Goal: Book appointment/travel/reservation

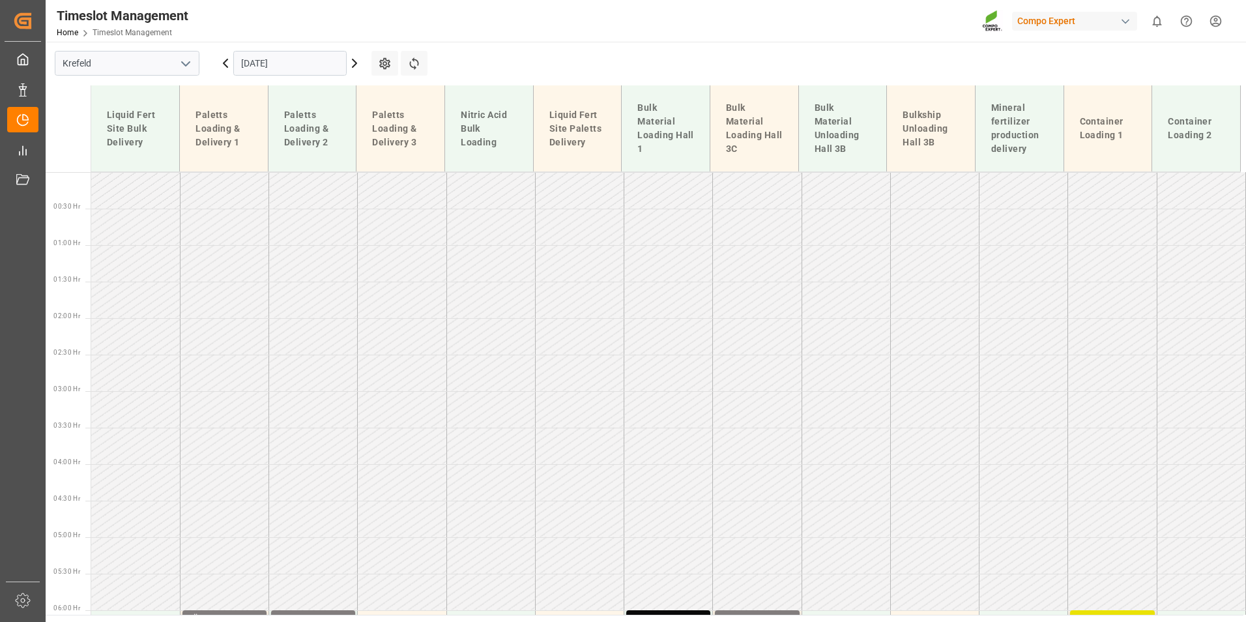
scroll to position [543, 0]
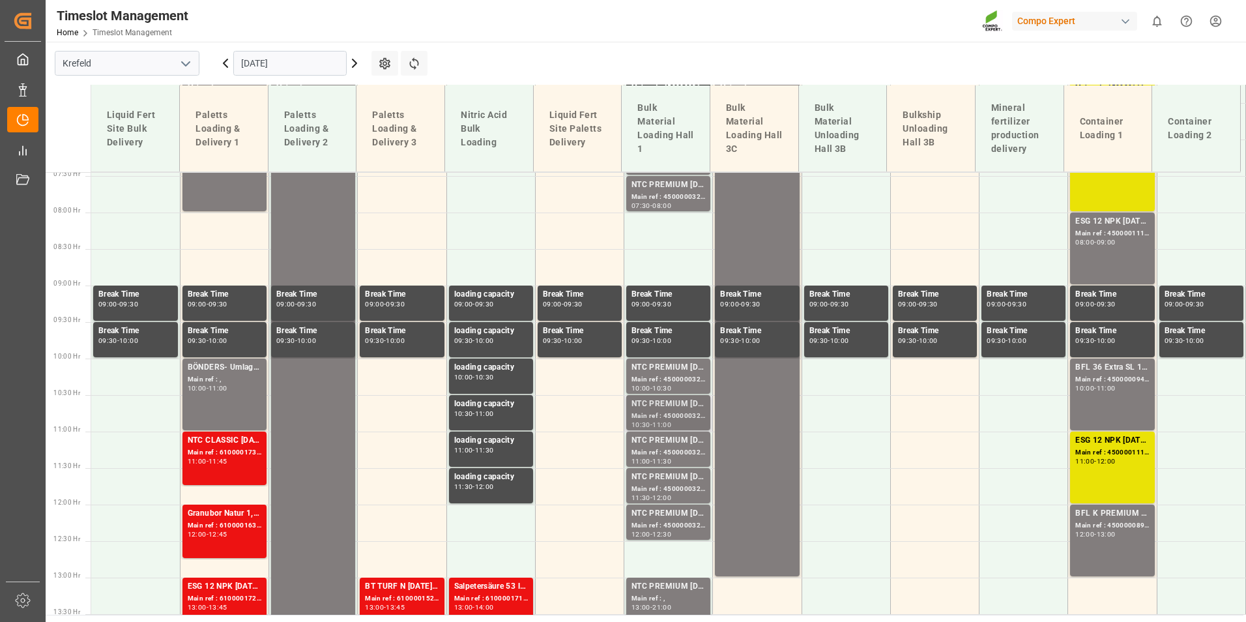
click at [666, 402] on div "NTC PREMIUM [DATE]+3+TE BULK" at bounding box center [668, 403] width 74 height 13
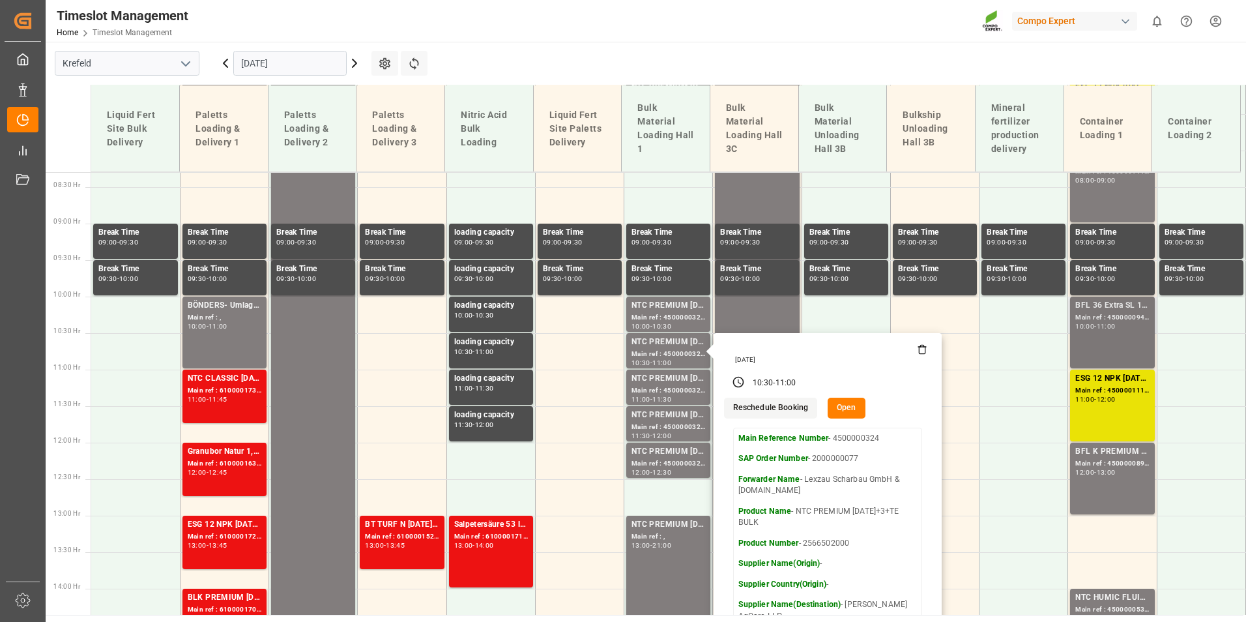
scroll to position [674, 0]
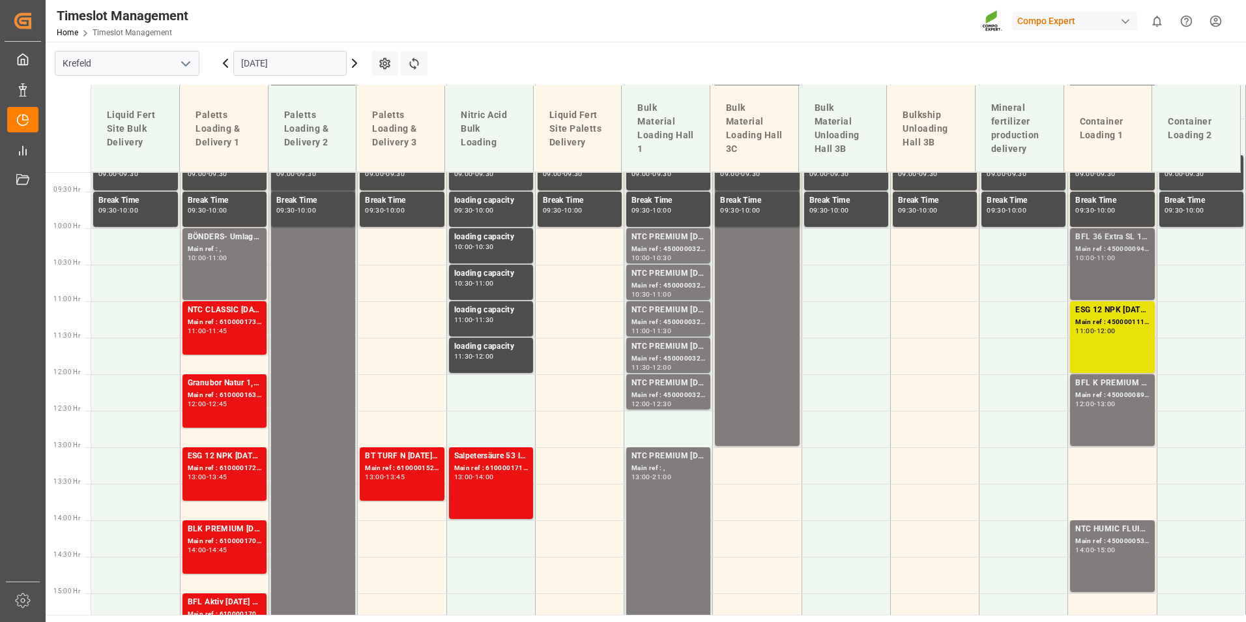
click at [1107, 295] on div "BFL 36 Extra SL 10L (x60) EN,TR MTOBFL 36 Extra SL 10L (x60) EN,TR MTO;NTC N-MA…" at bounding box center [1112, 264] width 74 height 66
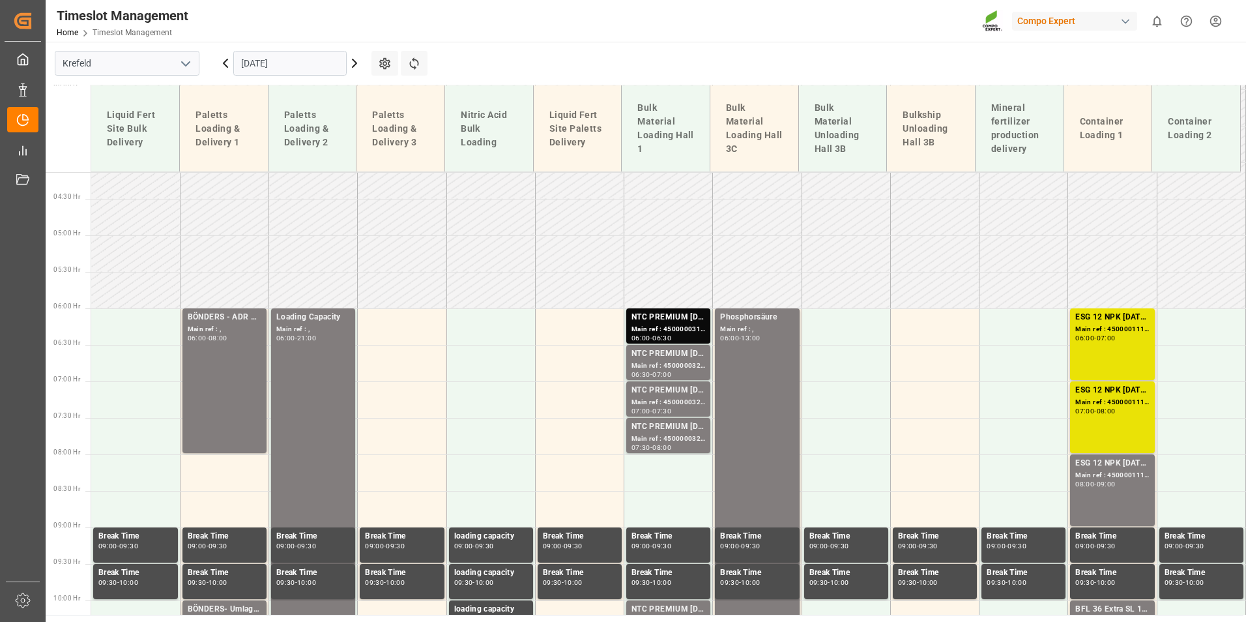
scroll to position [283, 0]
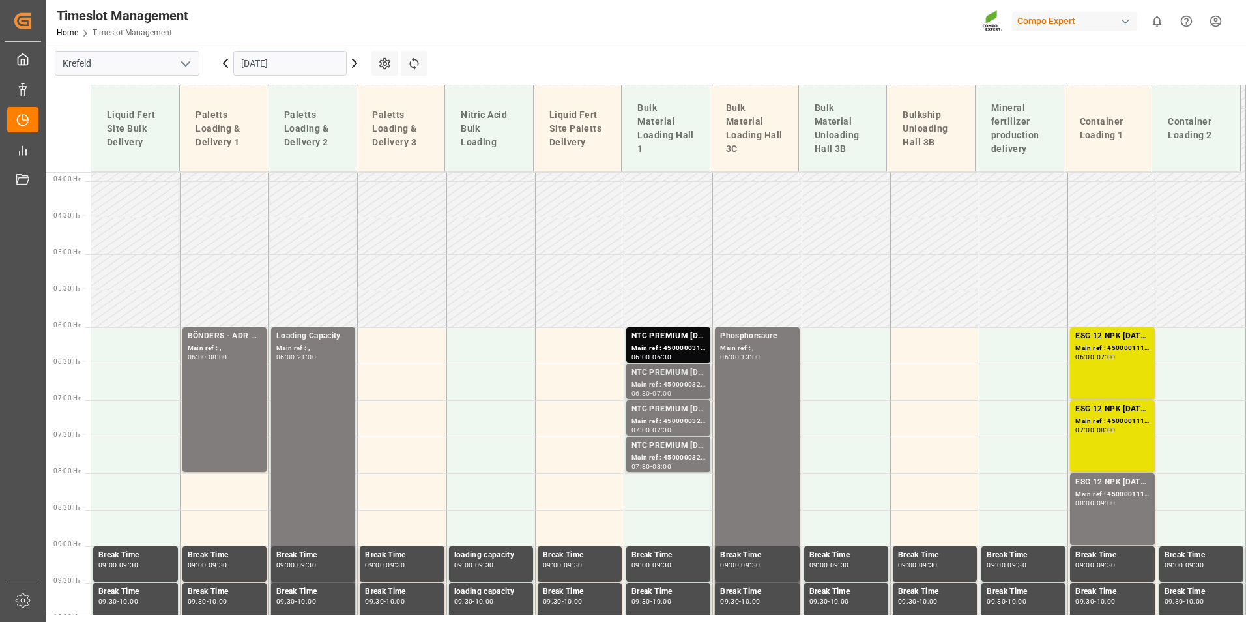
click at [666, 373] on div "NTC PREMIUM [DATE]+3+TE BULK" at bounding box center [668, 372] width 74 height 13
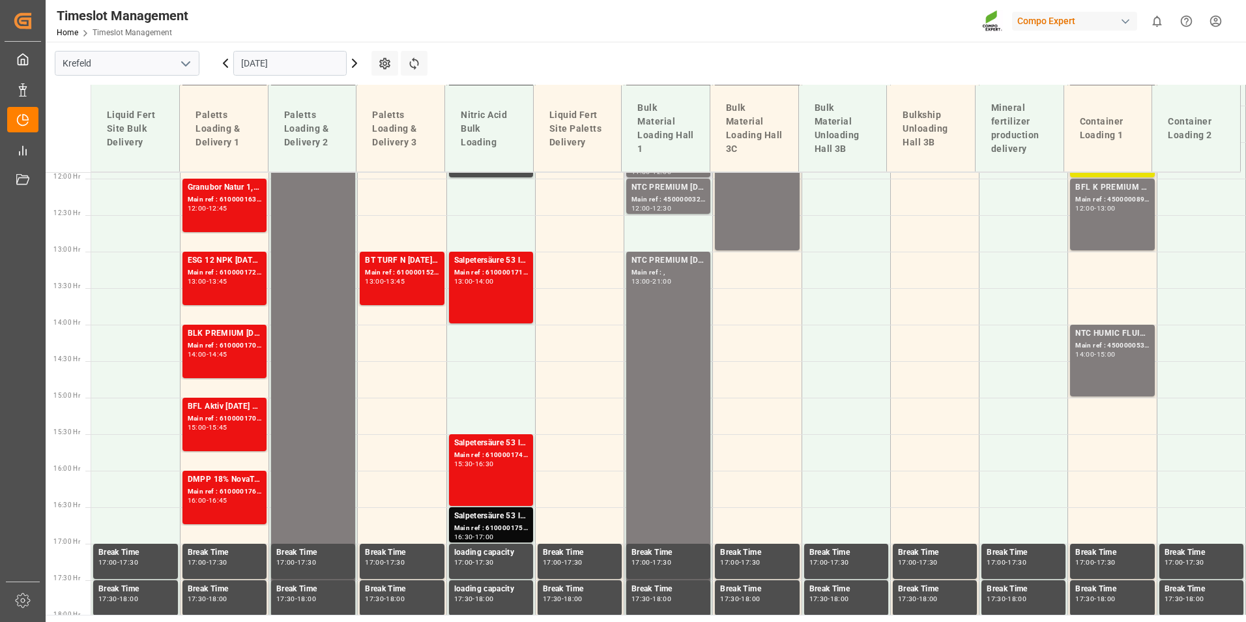
scroll to position [934, 0]
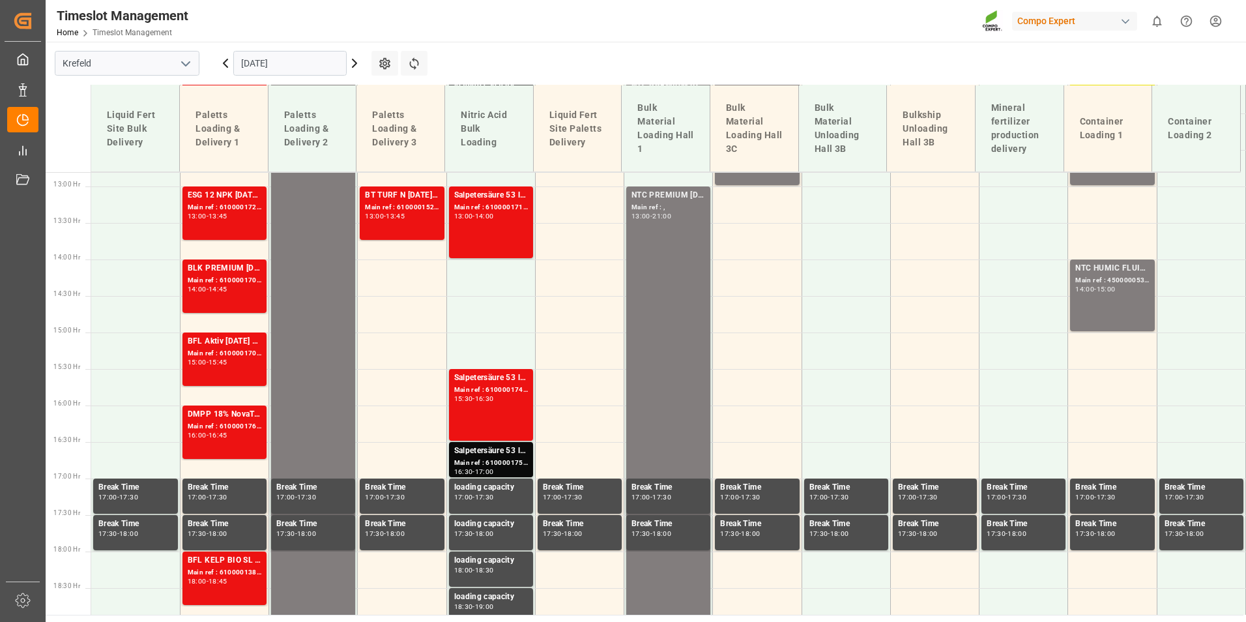
click at [285, 68] on input "[DATE]" at bounding box center [289, 63] width 113 height 25
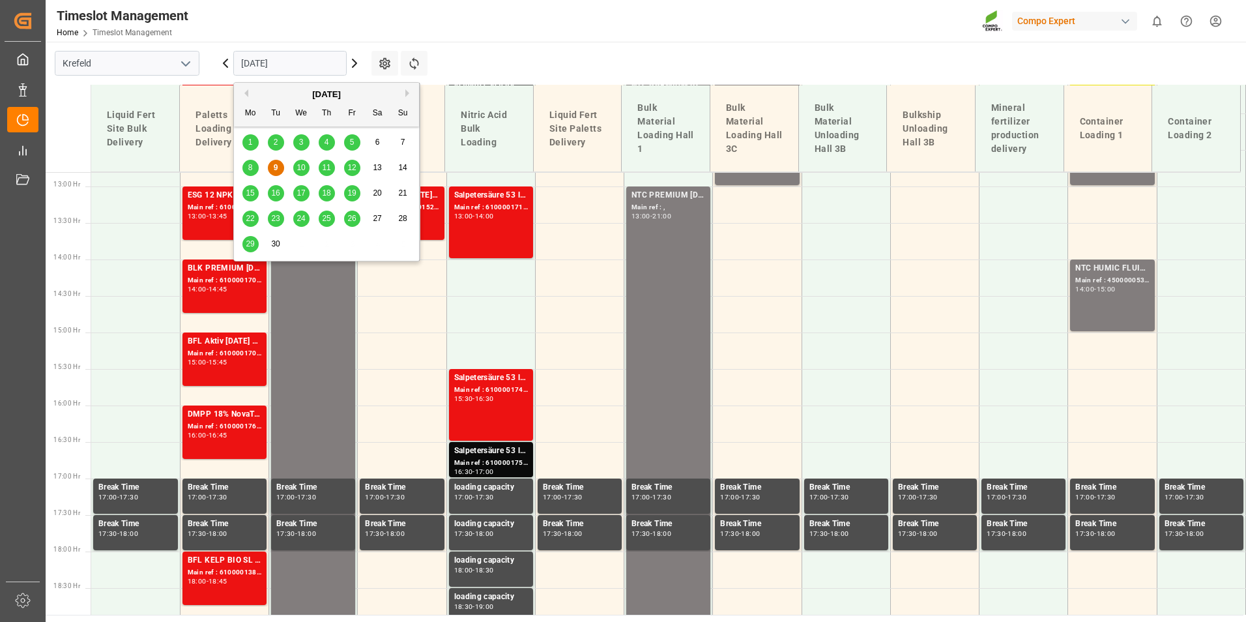
click at [297, 170] on span "10" at bounding box center [300, 167] width 8 height 9
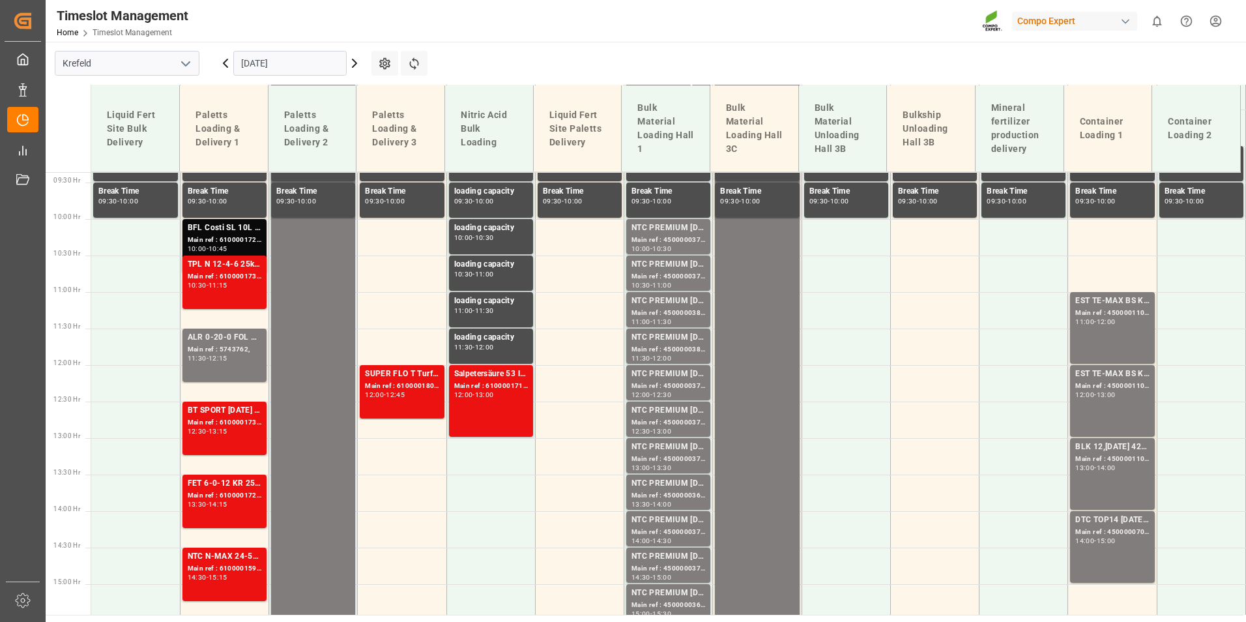
scroll to position [682, 0]
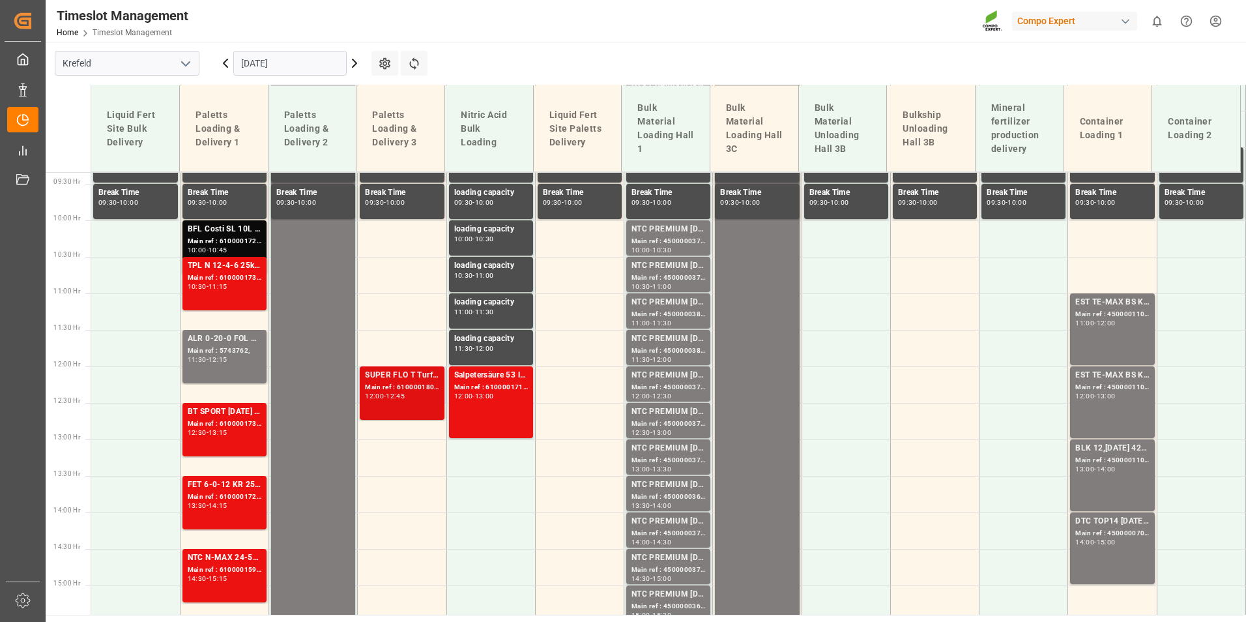
click at [426, 374] on div "SUPER FLO T Turf BS 20kg (x50) INTLD T 20 BS [DATE] 25KG (x40) FR" at bounding box center [402, 375] width 74 height 13
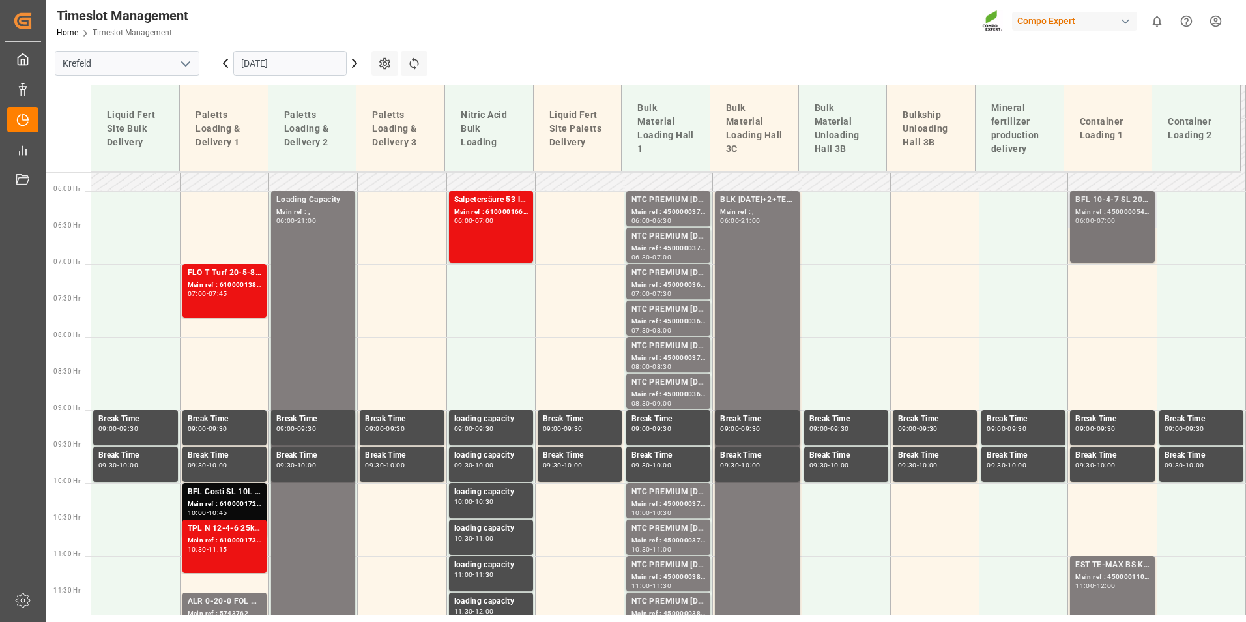
scroll to position [421, 0]
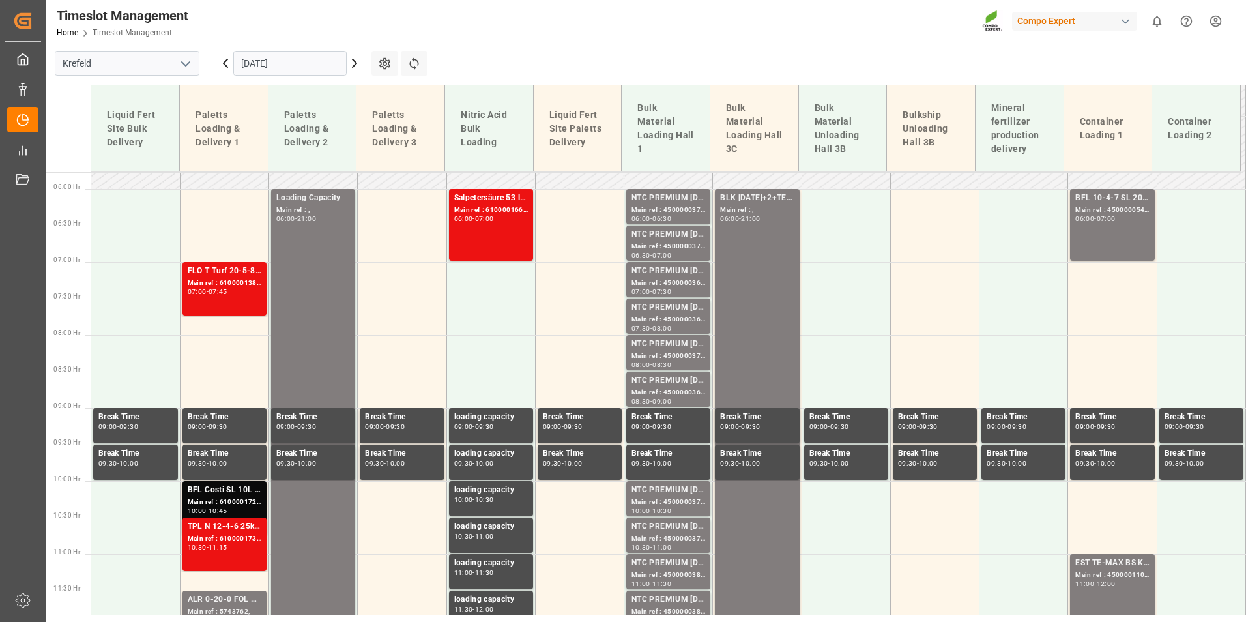
click at [1105, 222] on div "06:00 - 07:00" at bounding box center [1112, 219] width 74 height 7
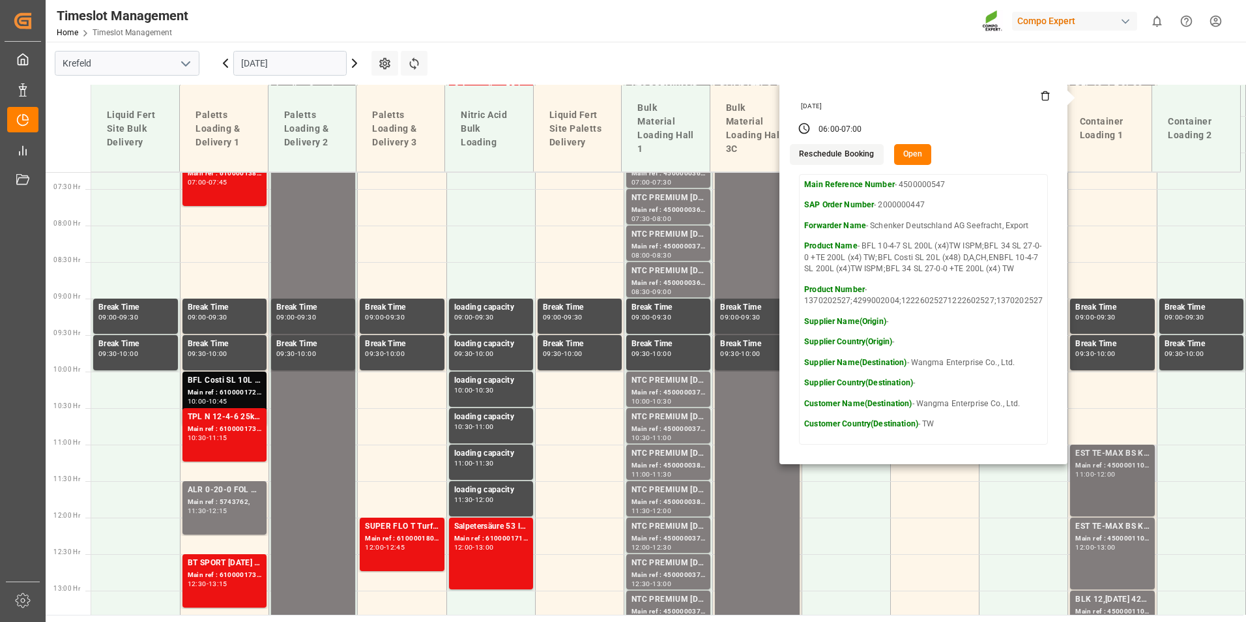
scroll to position [616, 0]
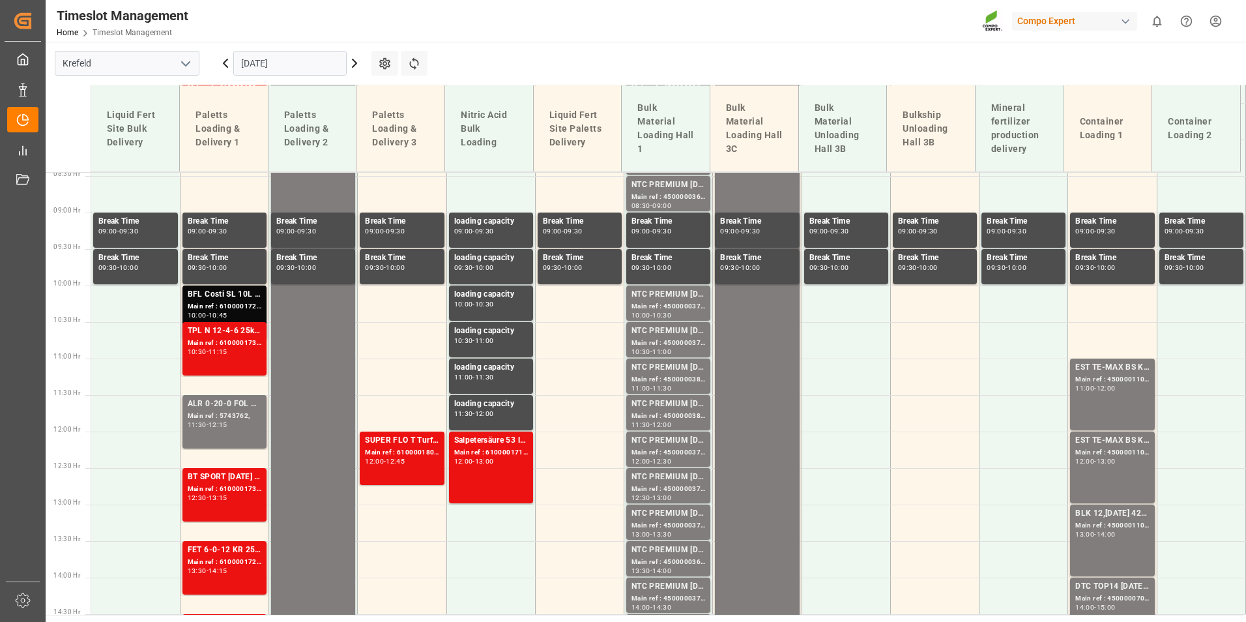
click at [1117, 403] on div "EST TE-MAX BS KR 11-48 1000kg BB Main ref : 4500001101, 2000001085 11:00 - 12:00" at bounding box center [1112, 394] width 74 height 66
click at [1117, 442] on div "EST TE-MAX BS KR 11-48 1000kg BB" at bounding box center [1112, 440] width 74 height 13
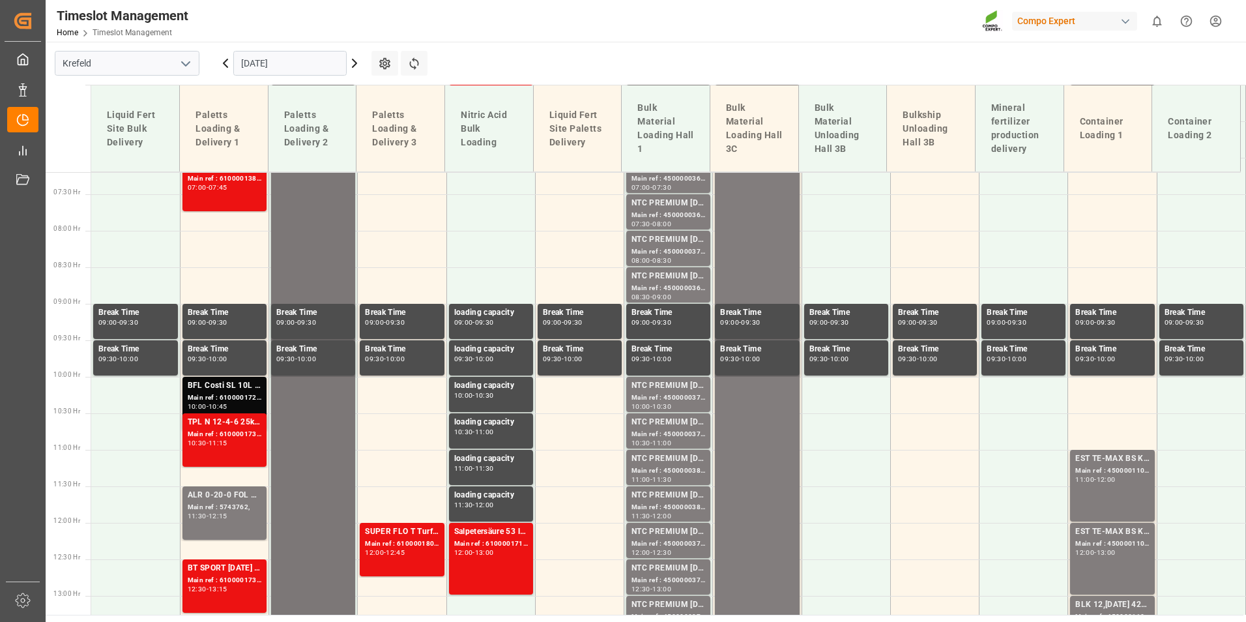
scroll to position [551, 0]
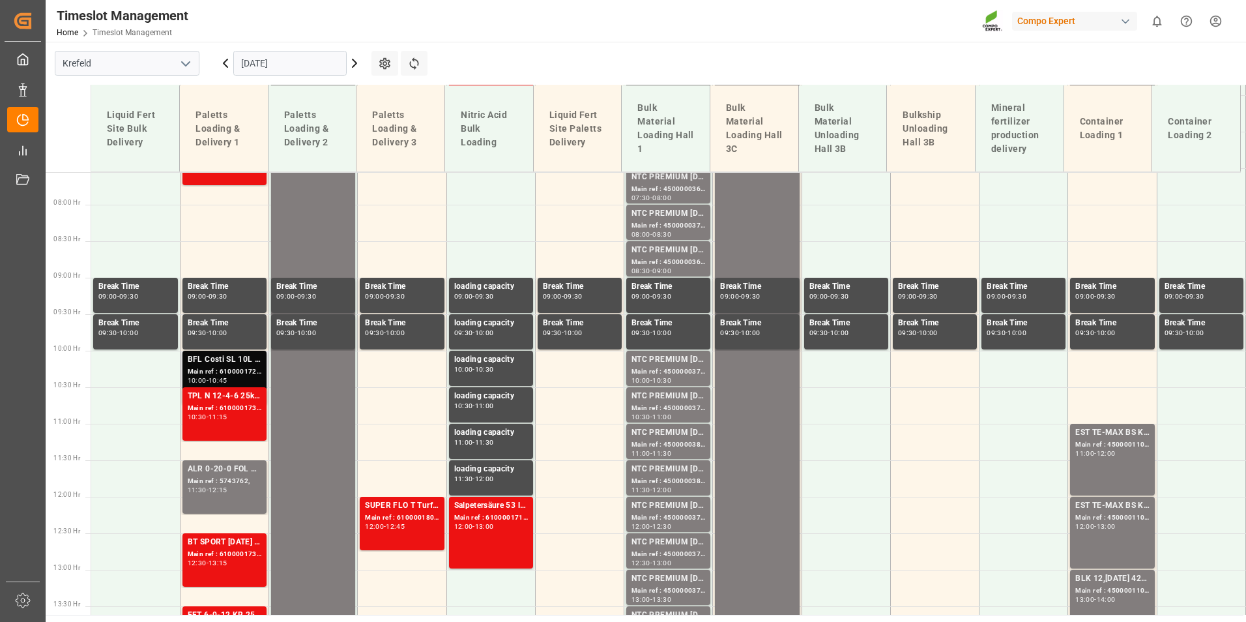
click at [207, 364] on div "BFL Costi SL 10L (x40) ES,PTFLO T EAGLE MASTER [DATE] 25kg(x40) INTFET 6-0-12 K…" at bounding box center [225, 359] width 74 height 13
click at [242, 492] on div "11:30 - 12:15" at bounding box center [225, 490] width 74 height 7
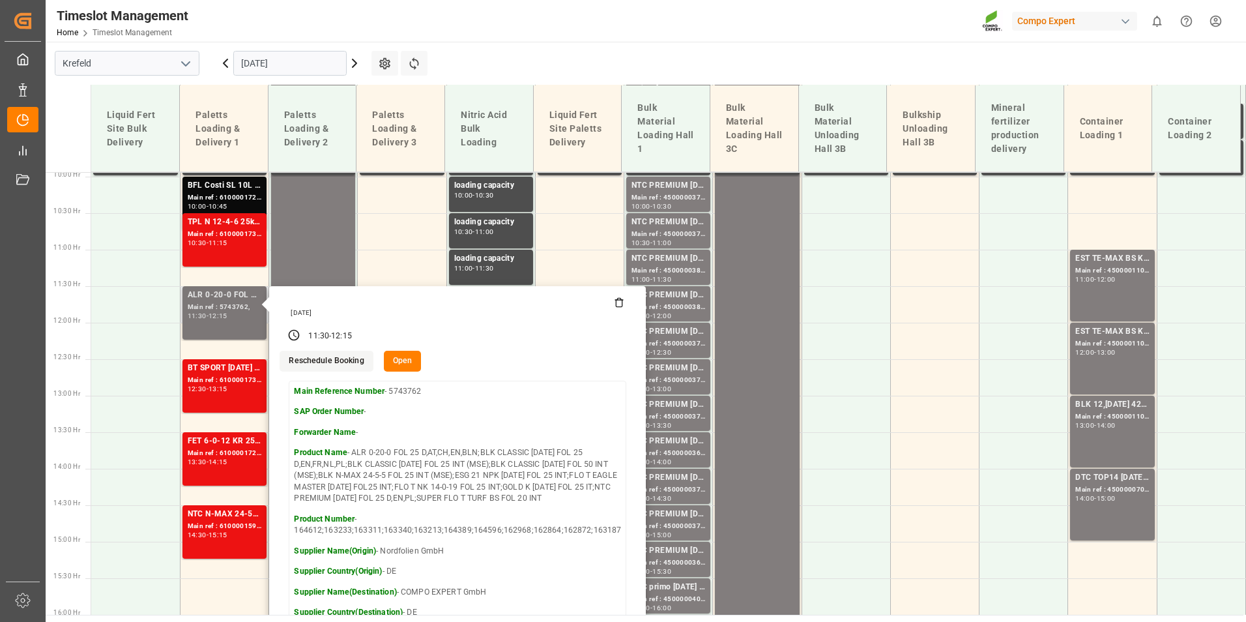
scroll to position [747, 0]
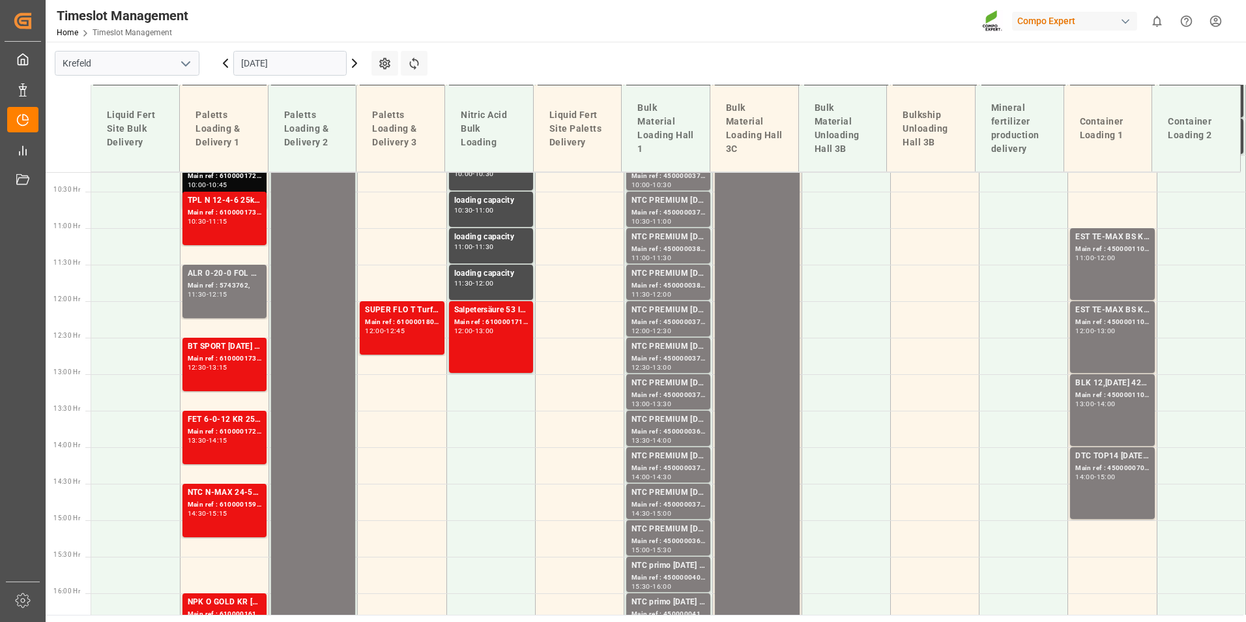
click at [238, 354] on div "Main ref : 6100001737, 2000000208 2000000660 2000001263;2000000660" at bounding box center [225, 358] width 74 height 11
click at [237, 427] on div "Main ref : 6100001722, 2000001383 2000001232;2000001383" at bounding box center [225, 431] width 74 height 11
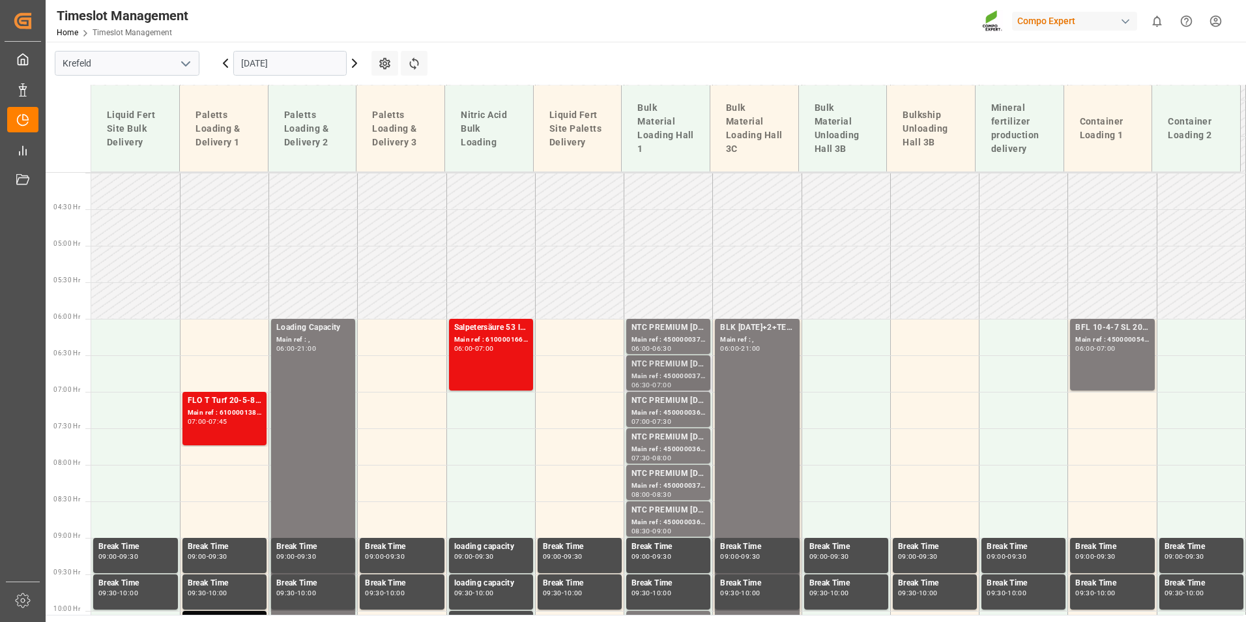
scroll to position [291, 0]
click at [672, 326] on div "NTC PREMIUM [DATE]+3+TE BULK" at bounding box center [668, 328] width 74 height 13
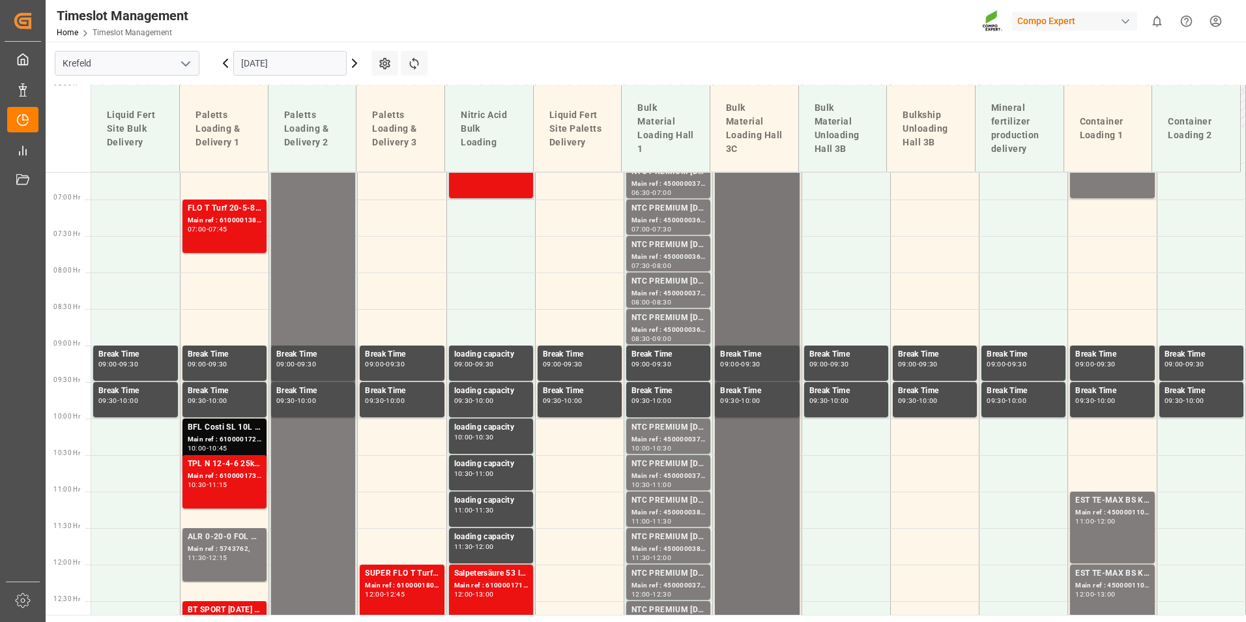
scroll to position [486, 0]
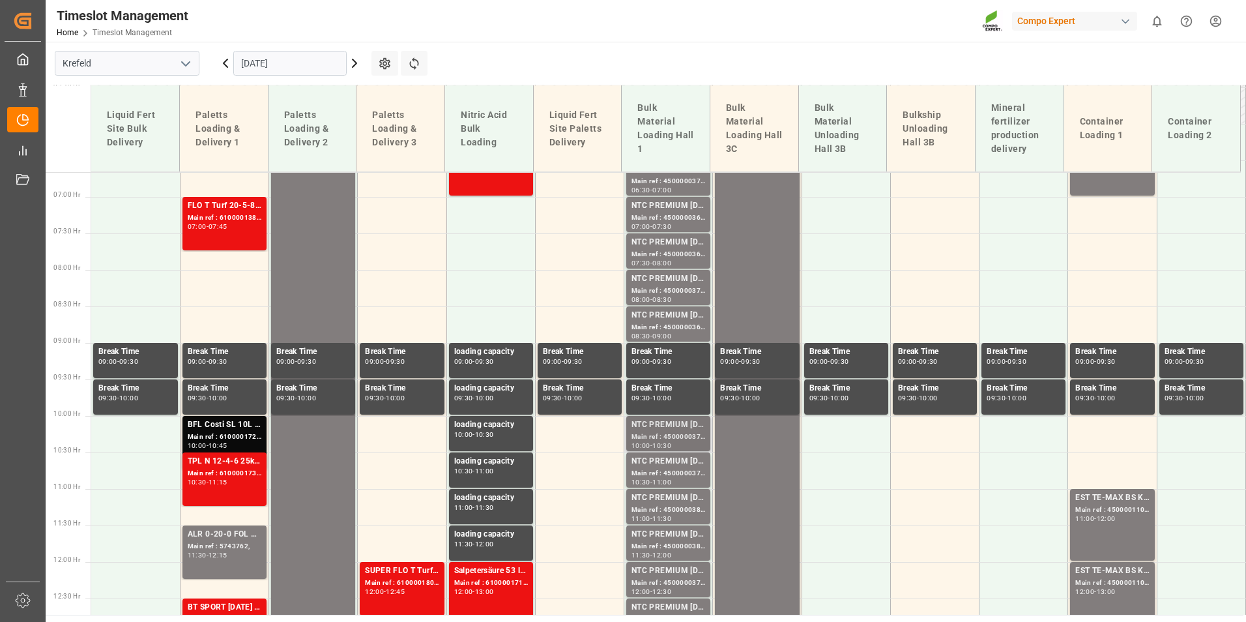
click at [657, 424] on div "NTC PREMIUM [DATE]+3+TE BULK" at bounding box center [668, 424] width 74 height 13
click at [661, 495] on div "NTC PREMIUM [DATE]+3+TE BULK" at bounding box center [668, 497] width 74 height 13
click at [670, 589] on div "12:30" at bounding box center [661, 591] width 19 height 6
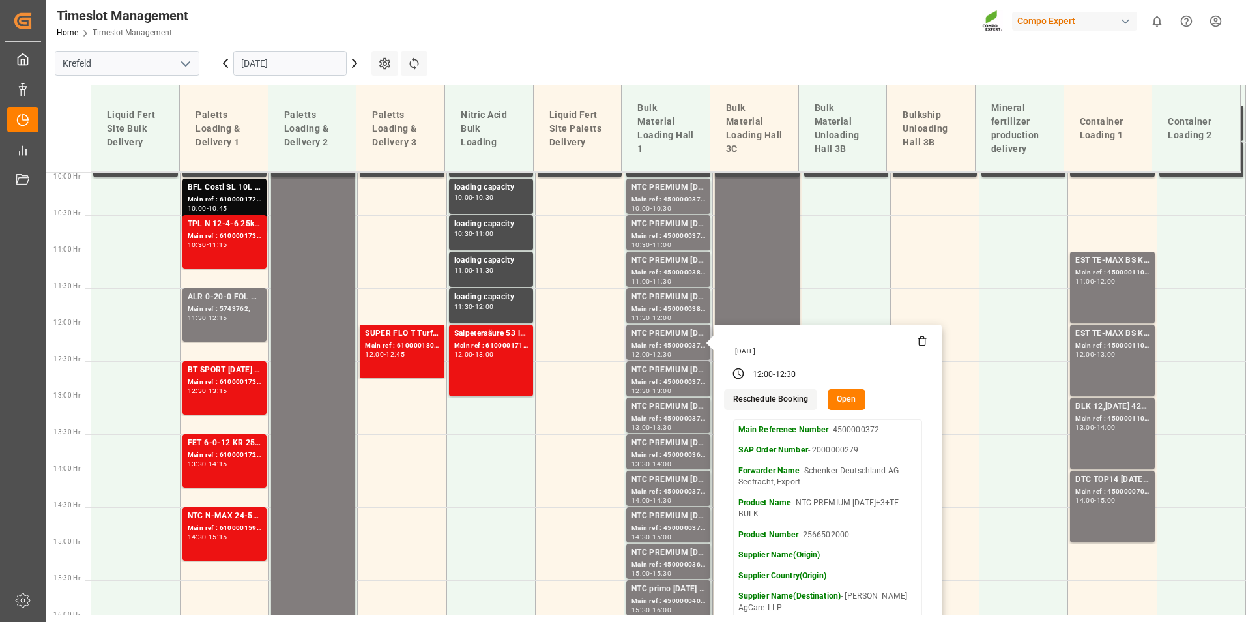
scroll to position [747, 0]
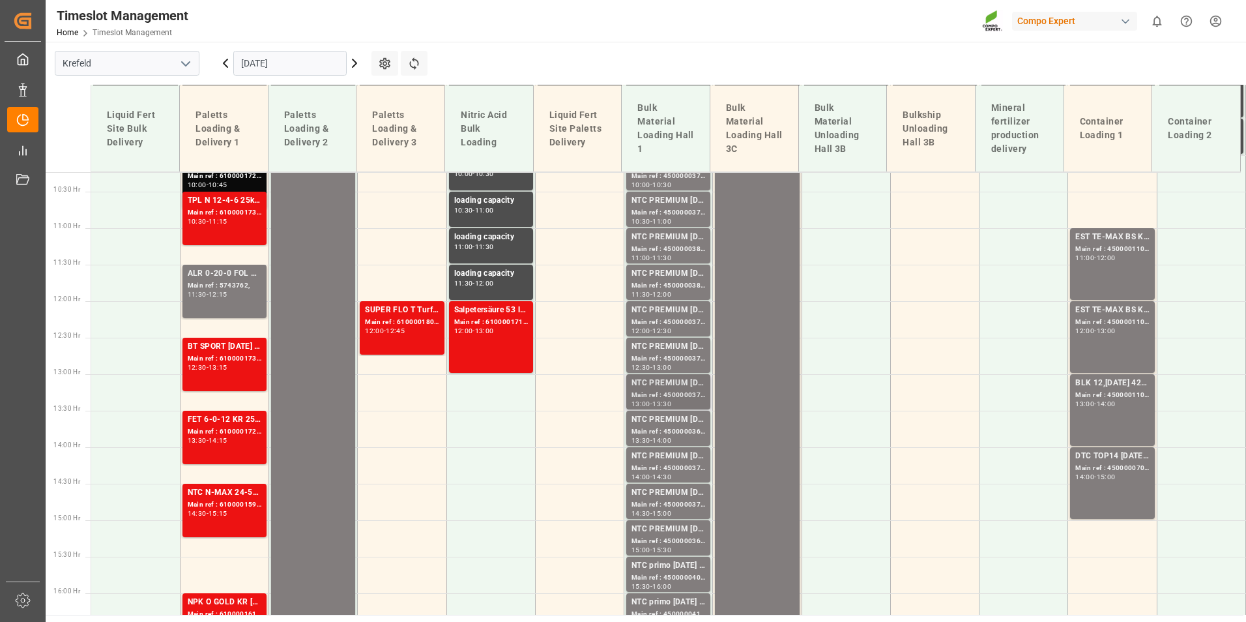
click at [656, 399] on div "Main ref : 4500000376, 2000000279" at bounding box center [668, 395] width 74 height 11
click at [671, 448] on div "NTC PREMIUM [DATE]+3+TE BULK Main ref : 4500000371, 2000000279 14:00 - 14:30" at bounding box center [668, 464] width 84 height 35
click at [671, 541] on div "Main ref : 4500000365, 2000000279" at bounding box center [668, 541] width 74 height 11
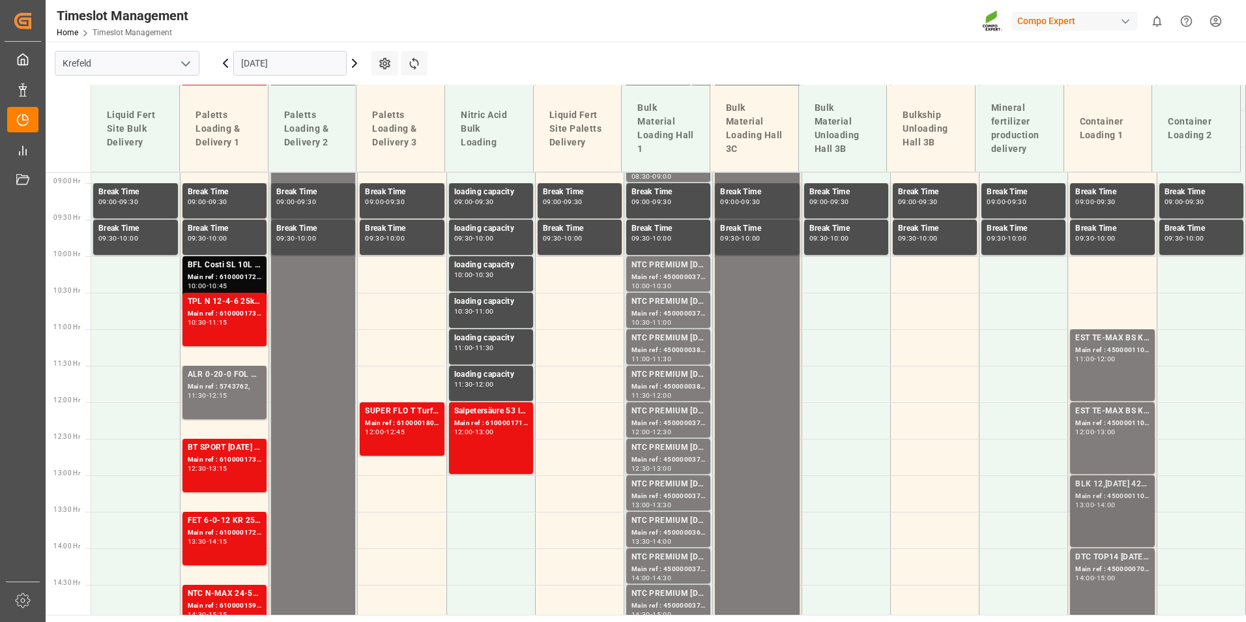
scroll to position [682, 0]
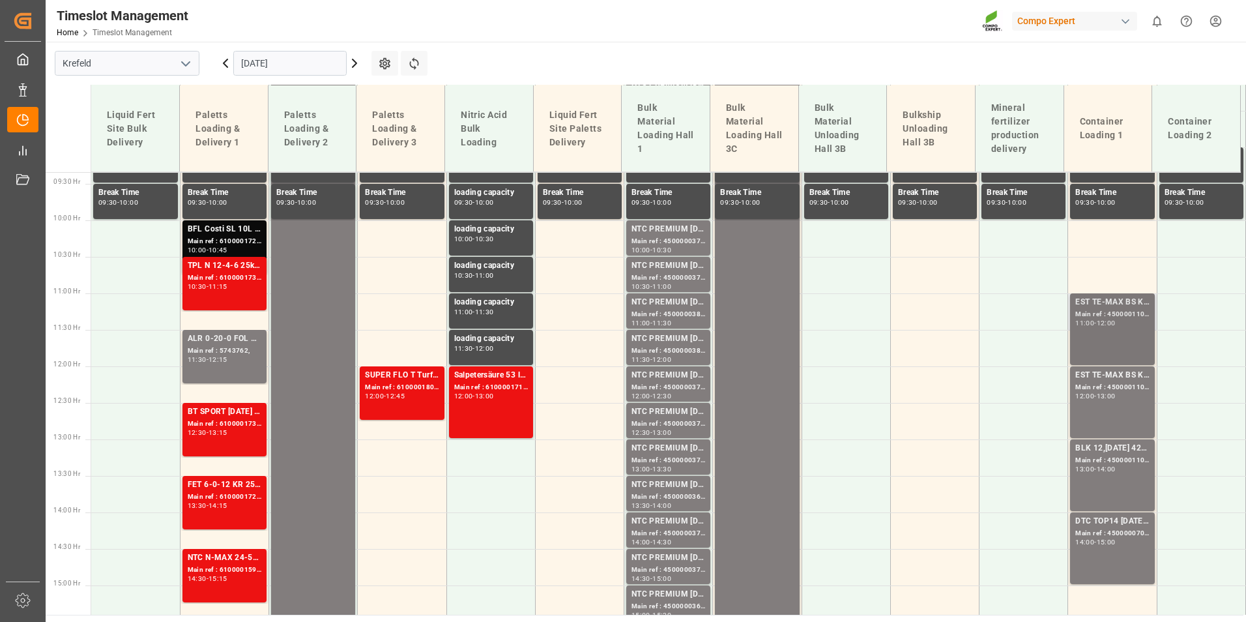
click at [1084, 320] on div "11:00" at bounding box center [1084, 323] width 19 height 6
click at [1134, 473] on div "BLK 12,[DATE] 42x25 kg INT;FLO T NK 14-0-19 25kg (x40) INT Main ref : 450000110…" at bounding box center [1112, 475] width 74 height 66
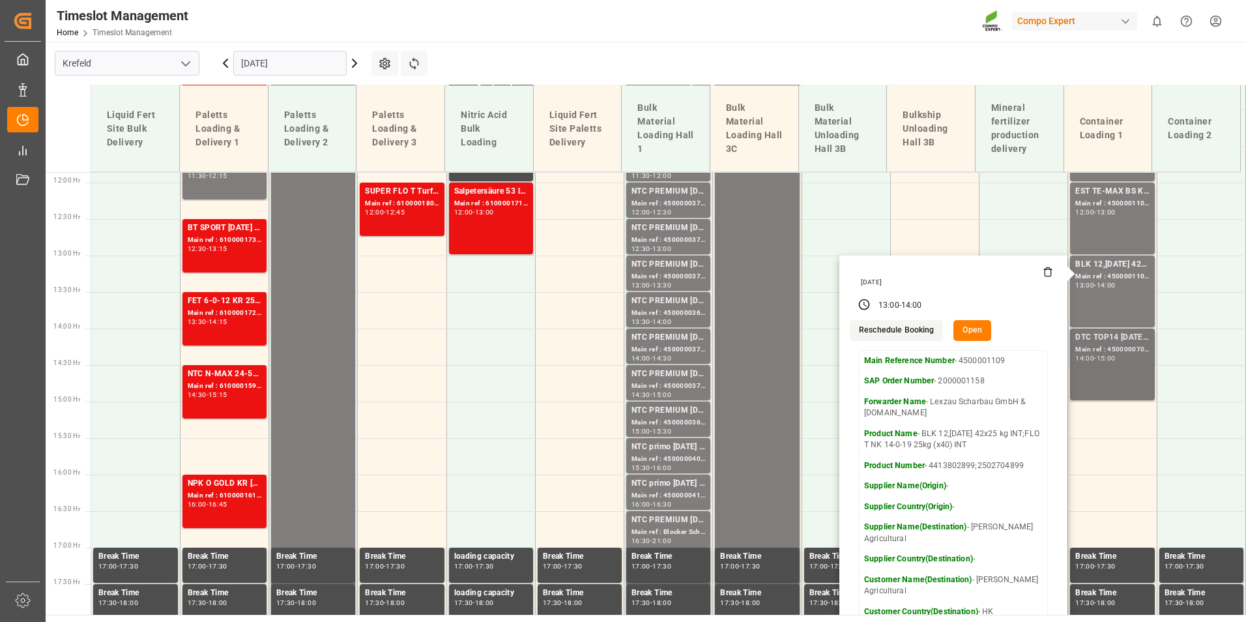
scroll to position [877, 0]
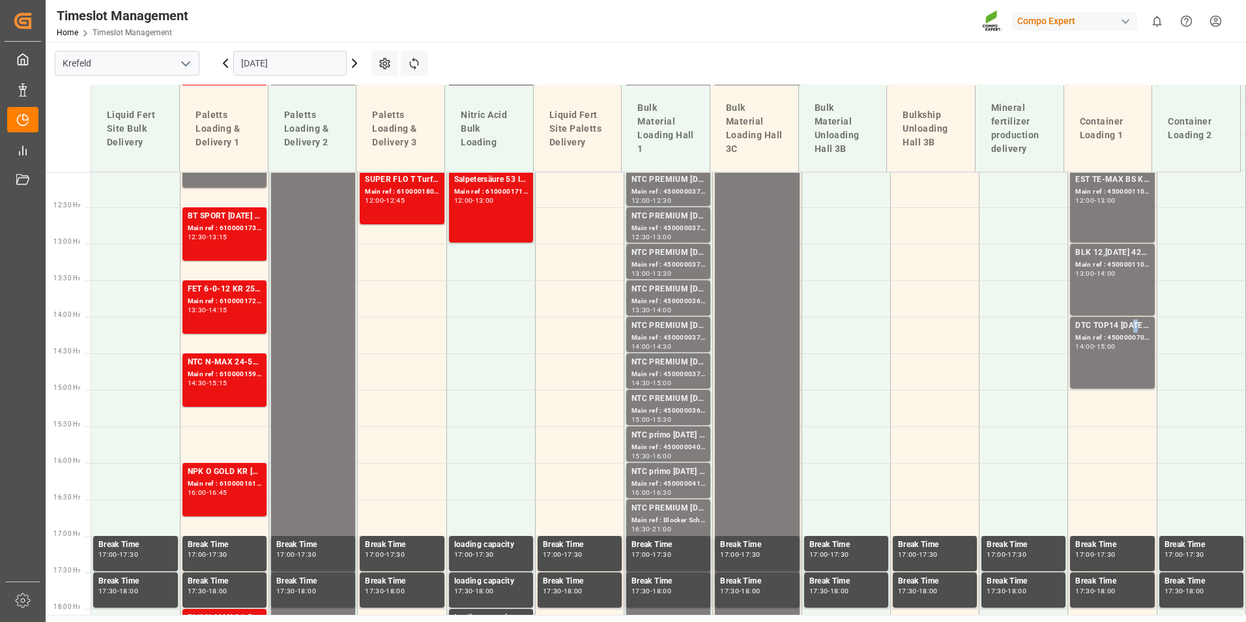
click at [1127, 332] on div "DTC TOP14 [DATE] 15%UH 3M 25kg(x42) WW" at bounding box center [1112, 325] width 74 height 13
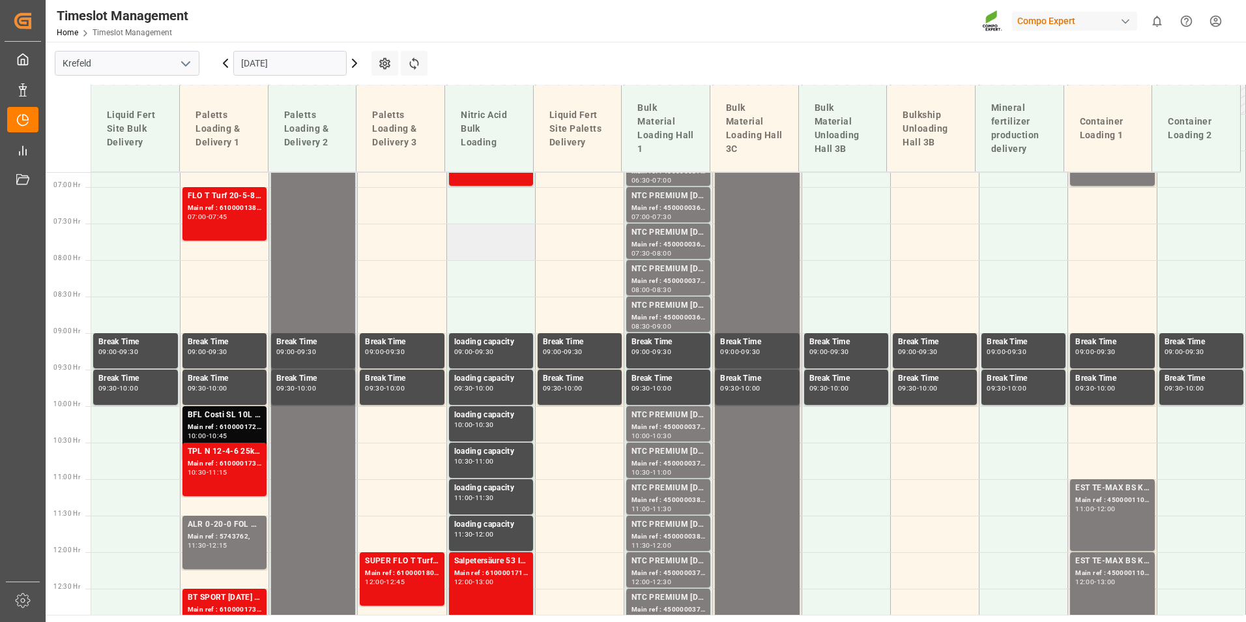
scroll to position [356, 0]
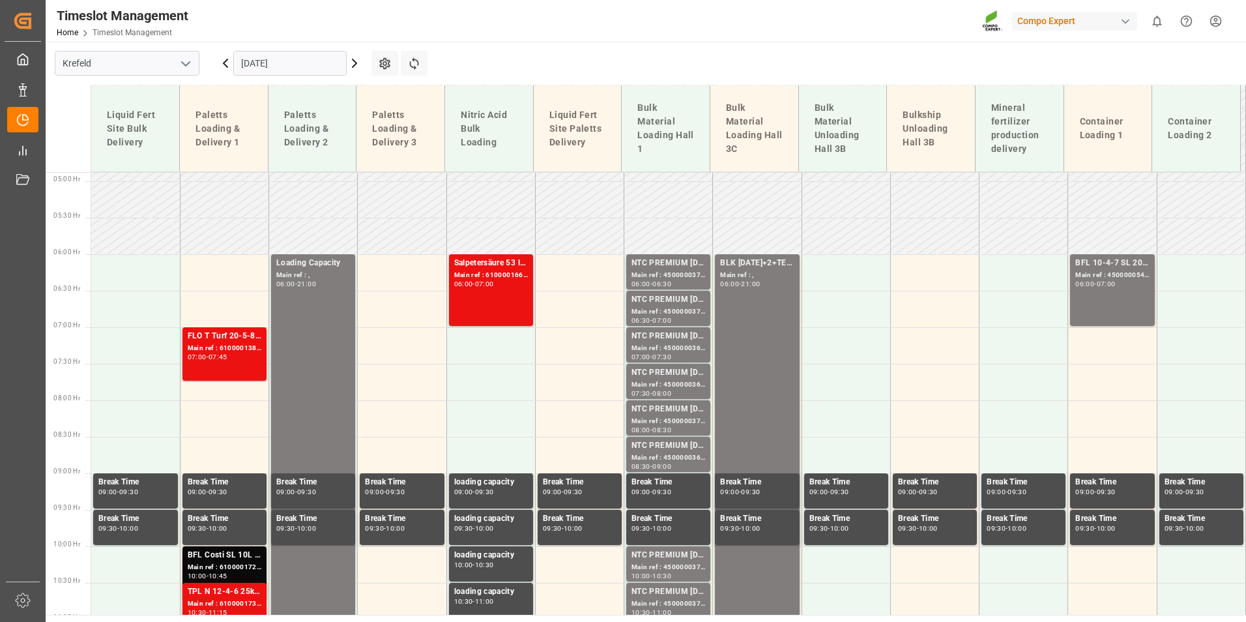
click at [669, 267] on div "NTC PREMIUM [DATE]+3+TE BULK" at bounding box center [668, 263] width 74 height 13
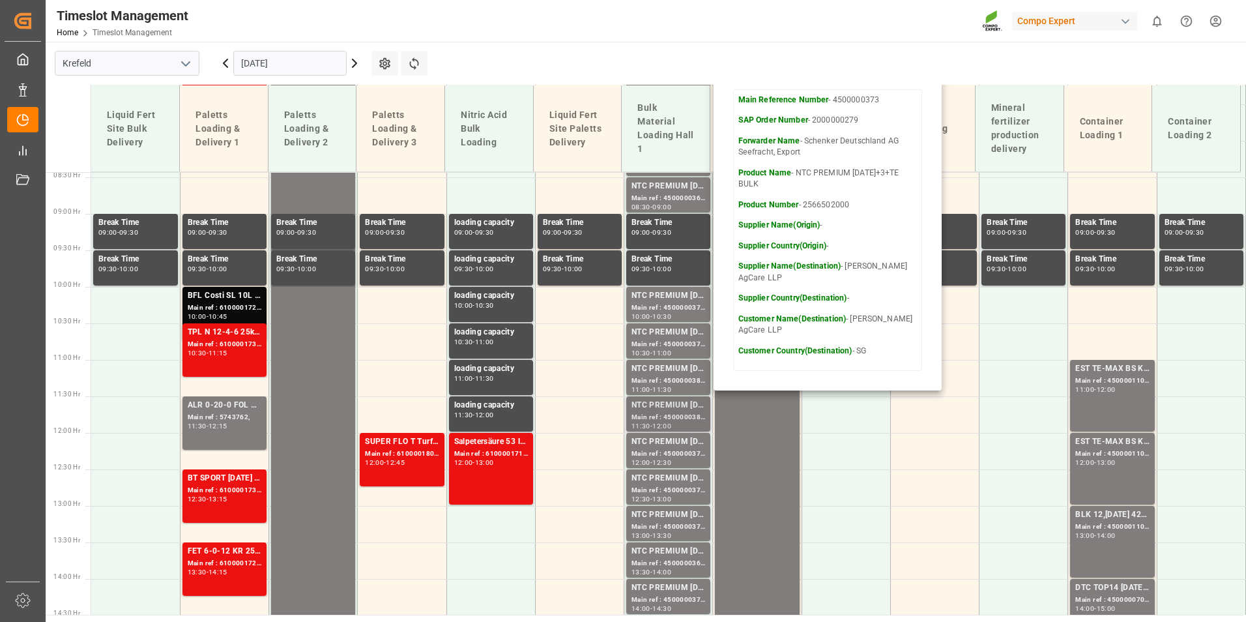
scroll to position [616, 0]
